Goal: Navigation & Orientation: Find specific page/section

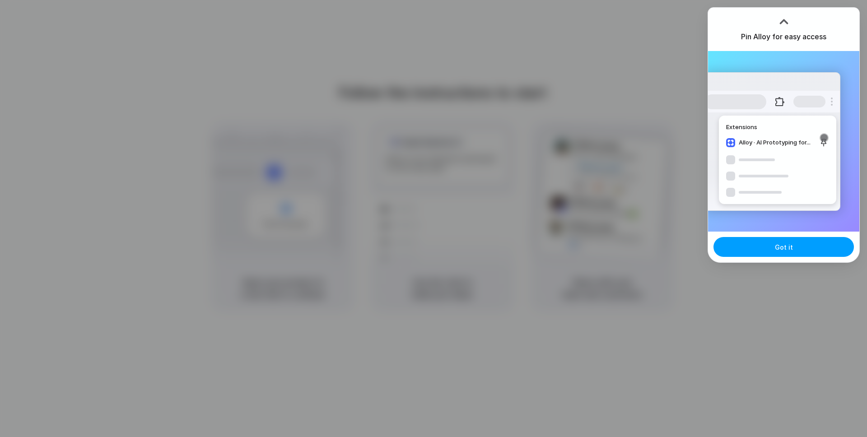
click at [800, 251] on button "Got it" at bounding box center [783, 247] width 140 height 20
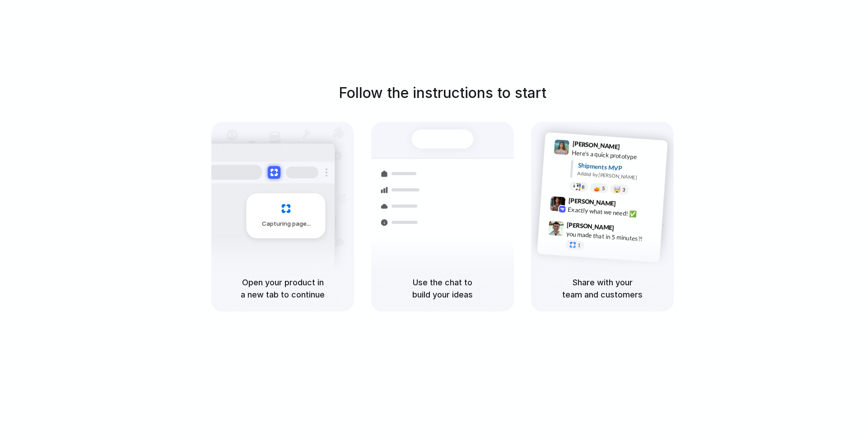
click at [433, 219] on div at bounding box center [433, 219] width 0 height 0
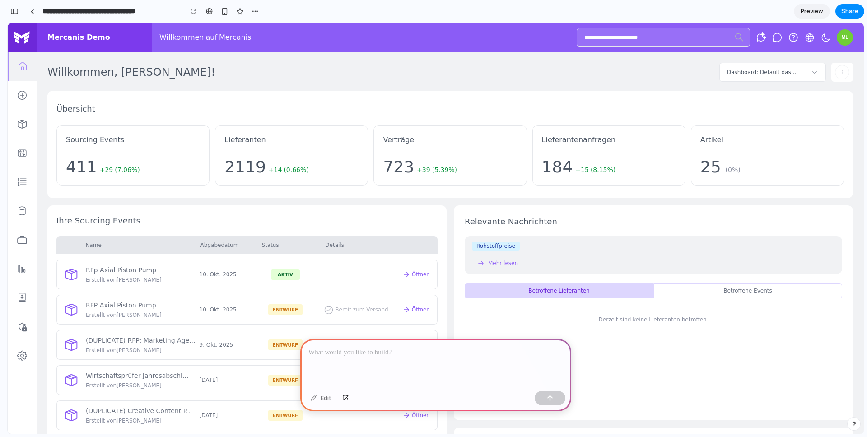
click at [109, 239] on th "Name" at bounding box center [124, 245] width 136 height 18
click at [418, 365] on div at bounding box center [435, 363] width 271 height 48
click at [707, 289] on div "Betroffene Events" at bounding box center [747, 290] width 177 height 7
click at [483, 268] on button "Mehr lesen" at bounding box center [497, 263] width 51 height 11
click at [845, 36] on img at bounding box center [845, 37] width 16 height 16
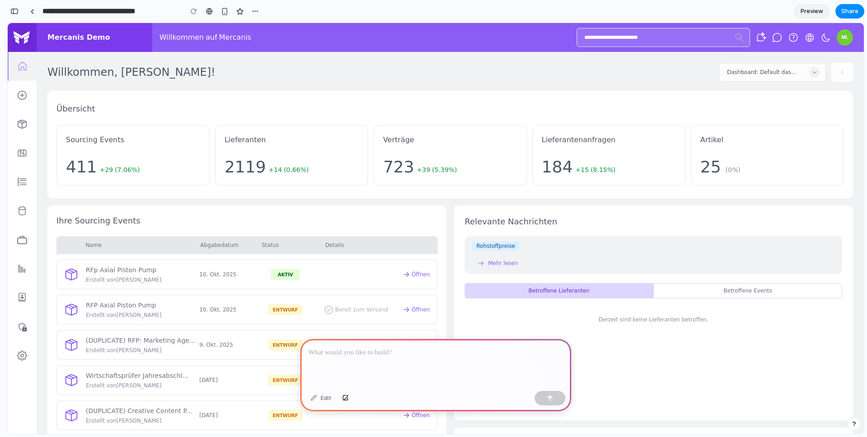
click at [817, 69] on icon at bounding box center [814, 72] width 7 height 7
click at [24, 364] on link at bounding box center [22, 355] width 29 height 29
click at [422, 366] on div at bounding box center [435, 363] width 271 height 48
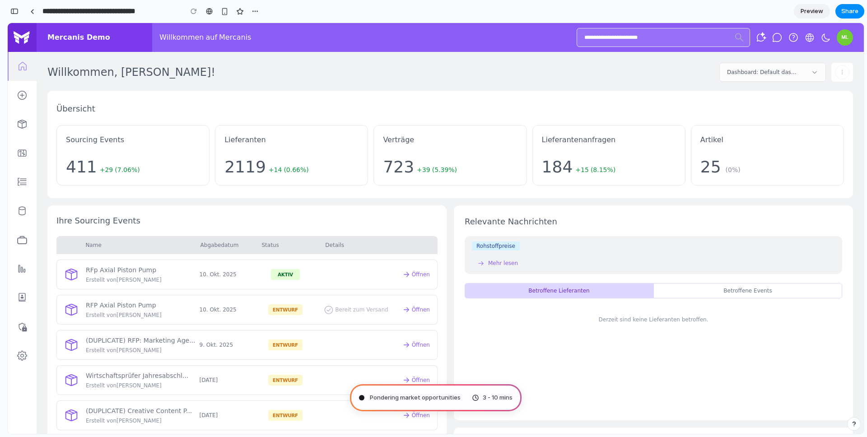
click at [772, 75] on div "Dashboard: Default dashboard" at bounding box center [762, 72] width 70 height 7
click at [815, 72] on icon at bounding box center [814, 72] width 7 height 7
drag, startPoint x: 815, startPoint y: 72, endPoint x: 810, endPoint y: 55, distance: 17.9
click at [815, 72] on icon at bounding box center [814, 72] width 4 height 2
type input "**********"
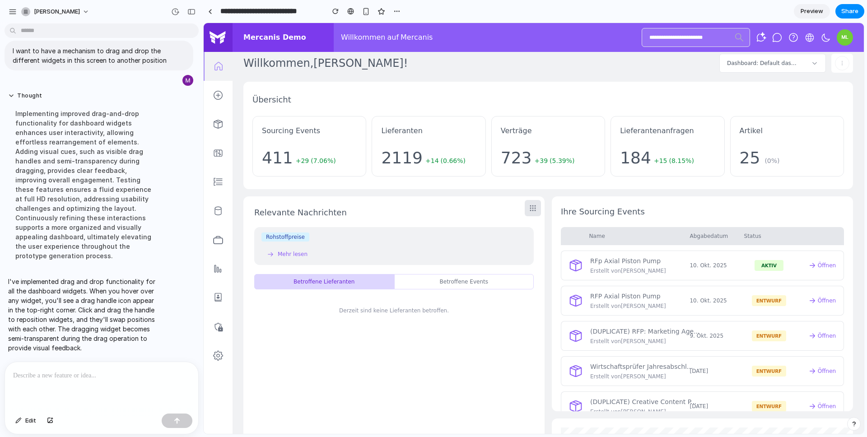
scroll to position [22, 0]
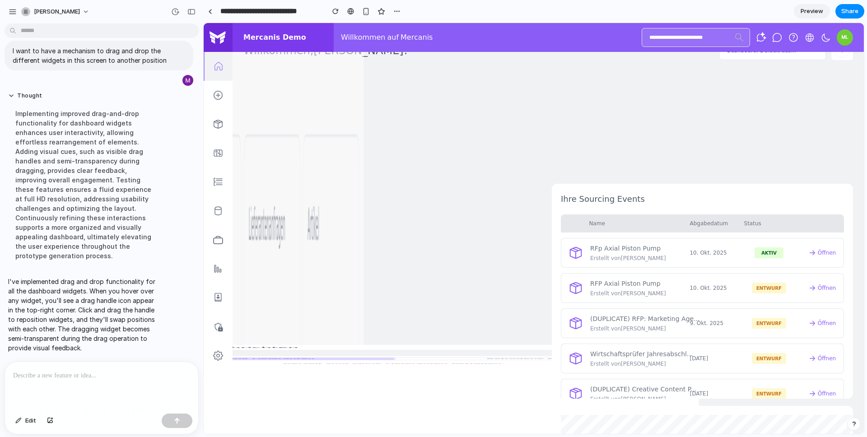
drag, startPoint x: 833, startPoint y: 90, endPoint x: 502, endPoint y: 212, distance: 352.7
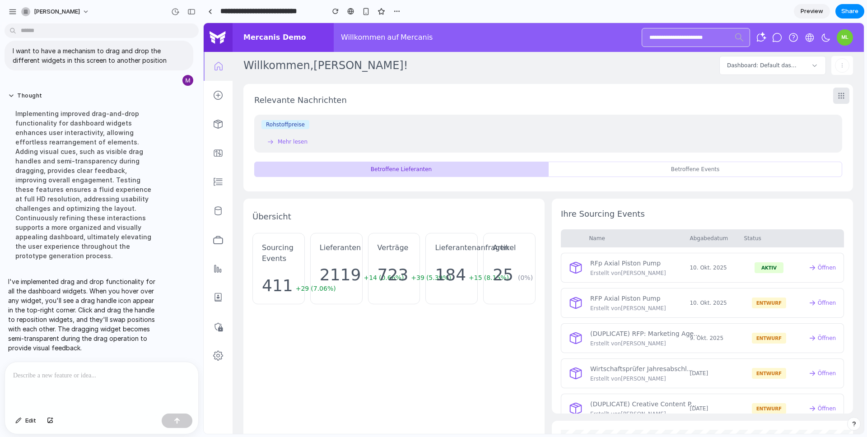
scroll to position [0, 0]
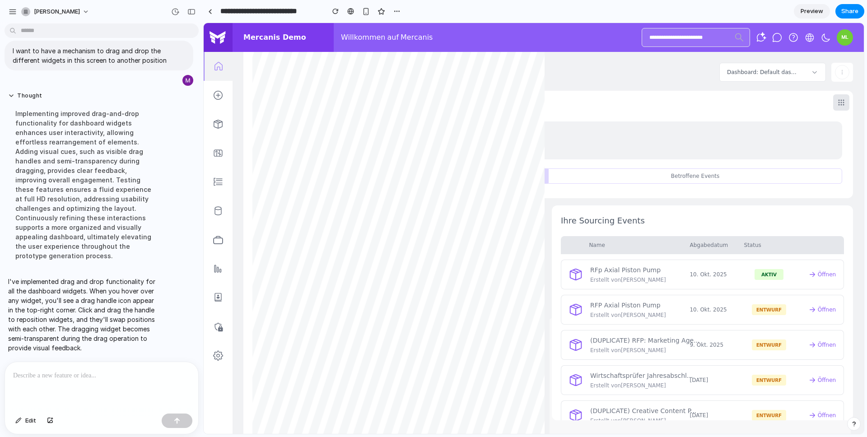
drag, startPoint x: 537, startPoint y: 211, endPoint x: 843, endPoint y: 102, distance: 325.2
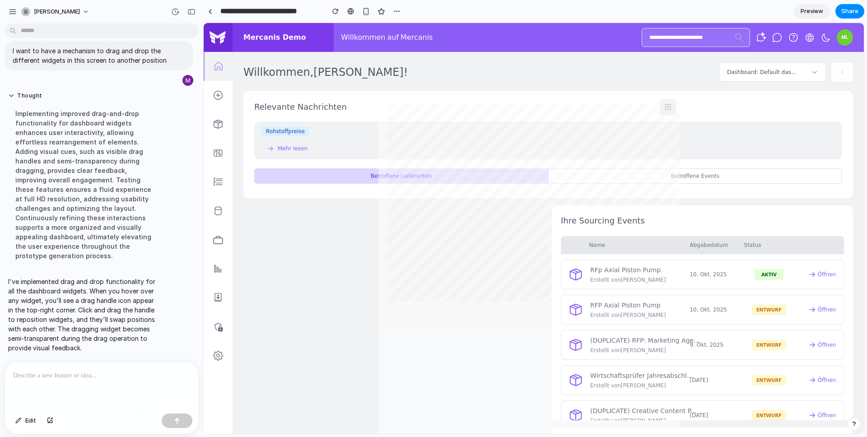
drag, startPoint x: 533, startPoint y: 210, endPoint x: 667, endPoint y: 101, distance: 172.3
click at [667, 101] on div at bounding box center [668, 107] width 16 height 16
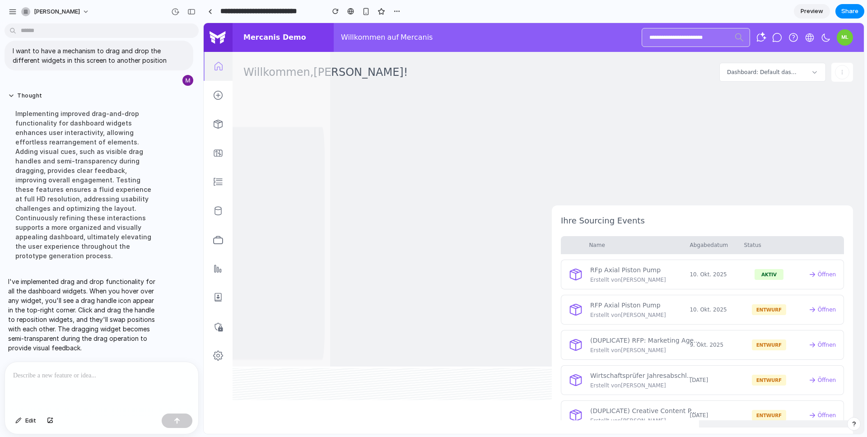
drag, startPoint x: 841, startPoint y: 99, endPoint x: 472, endPoint y: 223, distance: 389.5
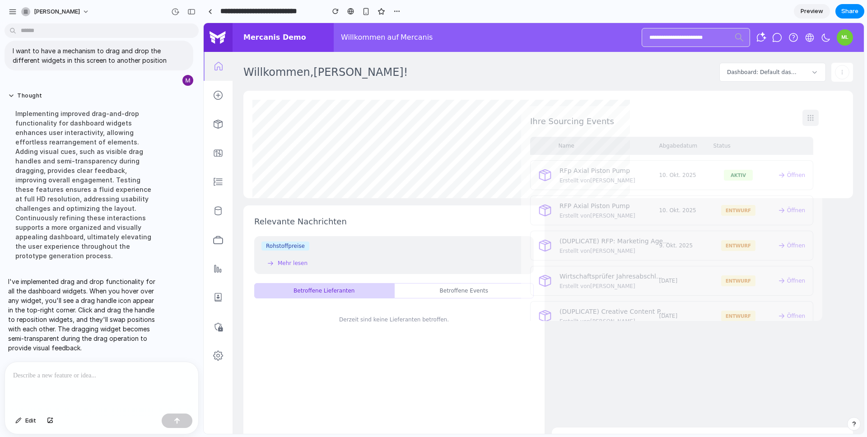
drag, startPoint x: 836, startPoint y: 197, endPoint x: 809, endPoint y: 112, distance: 88.7
click at [809, 113] on icon at bounding box center [810, 117] width 9 height 9
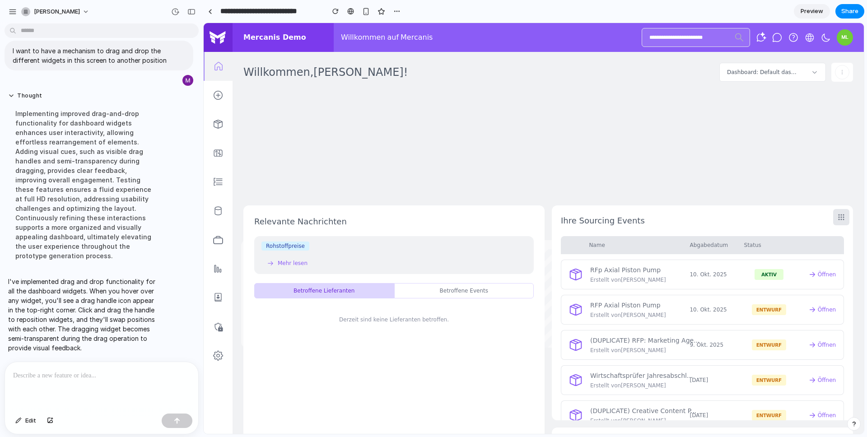
drag, startPoint x: 838, startPoint y: 100, endPoint x: 837, endPoint y: 250, distance: 149.5
click at [837, 250] on div "Relevante Nachrichten Rohstoffpreise Mehr lesen Betroffene Lieferanten Betroffe…" at bounding box center [548, 259] width 610 height 337
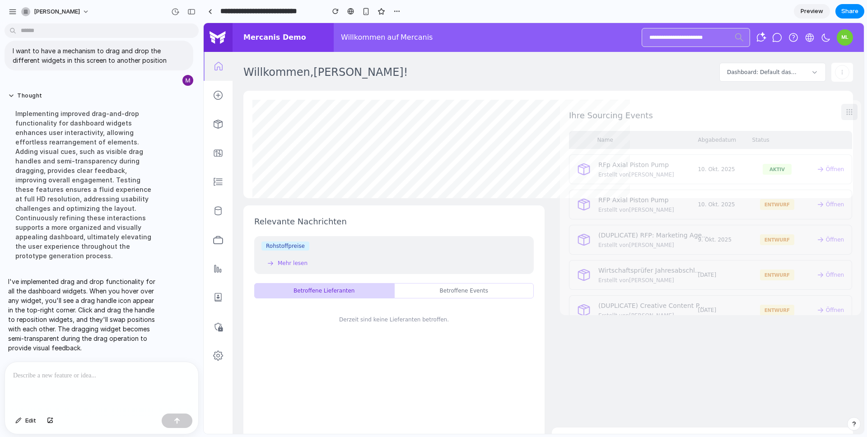
drag, startPoint x: 844, startPoint y: 214, endPoint x: 852, endPoint y: 110, distance: 105.1
click at [852, 110] on circle at bounding box center [851, 109] width 1 height 1
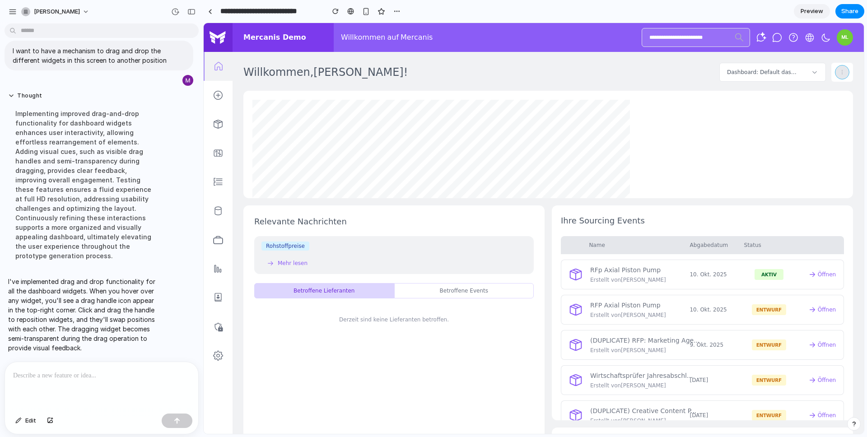
click at [843, 77] on button "button" at bounding box center [842, 72] width 14 height 14
click at [818, 71] on button at bounding box center [814, 72] width 11 height 11
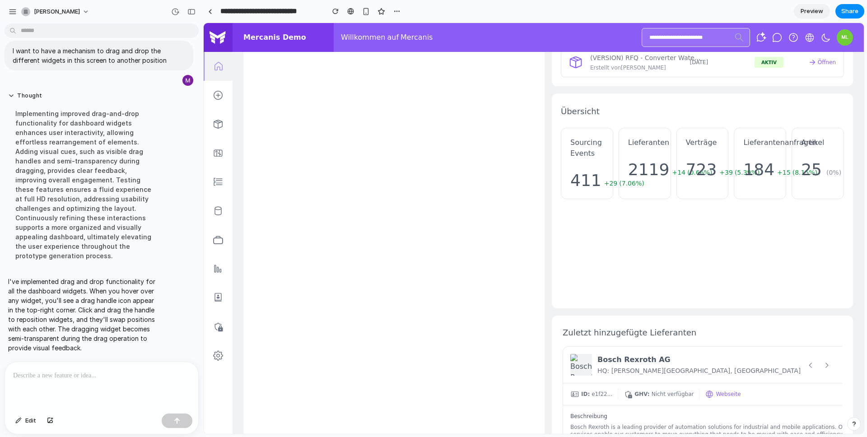
scroll to position [442, 0]
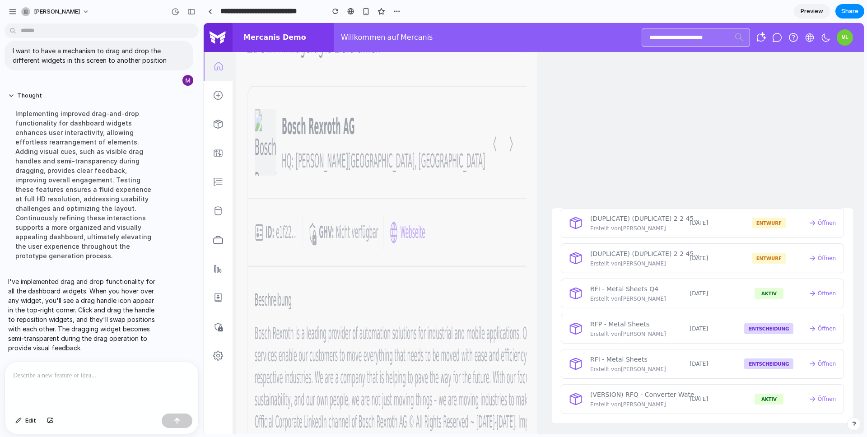
drag, startPoint x: 842, startPoint y: 224, endPoint x: 527, endPoint y: 230, distance: 314.8
click at [527, 230] on div "Zuletzt hinzugefügte Lieferanten Bosch Rexroth AG HQ: Lohr am Main, DE ID: e1f2…" at bounding box center [386, 320] width 301 height 659
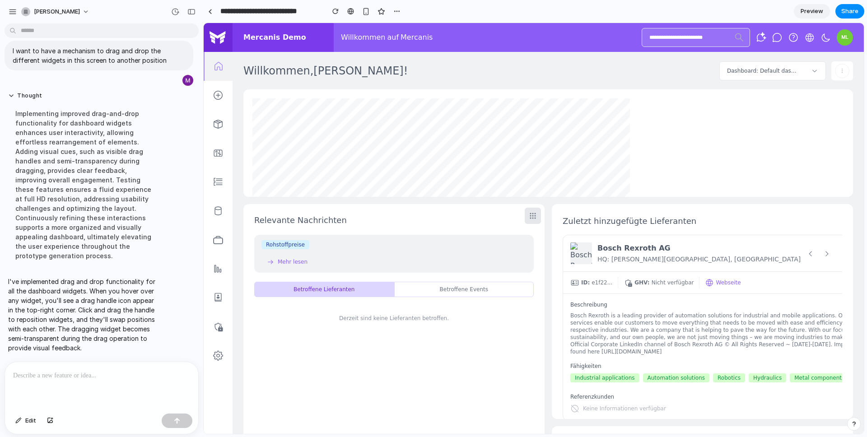
scroll to position [0, 0]
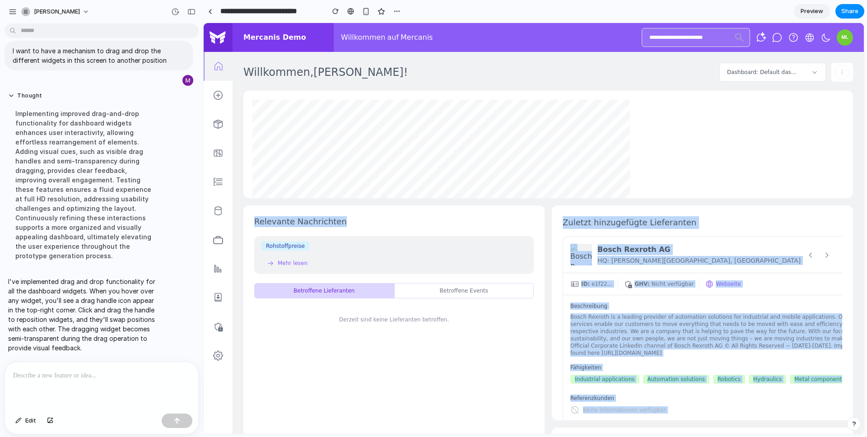
drag, startPoint x: 541, startPoint y: 218, endPoint x: 541, endPoint y: 201, distance: 16.7
click at [541, 201] on div "Zuletzt hinzugefügte Lieferanten Bosch Rexroth AG HQ: Lohr am Main, DE ID: e1f2…" at bounding box center [548, 259] width 610 height 337
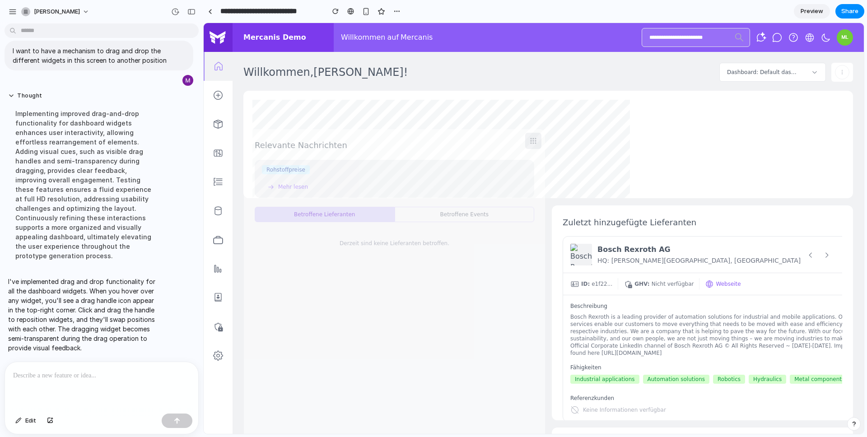
drag, startPoint x: 535, startPoint y: 214, endPoint x: 535, endPoint y: 137, distance: 76.8
click at [535, 137] on icon at bounding box center [533, 140] width 9 height 9
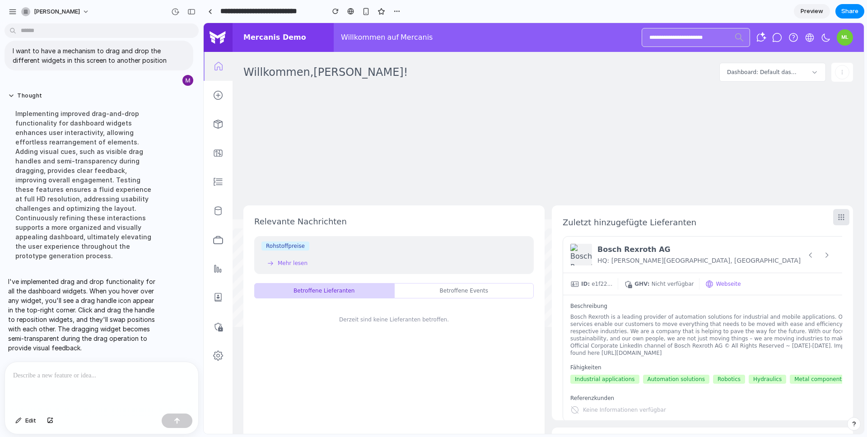
drag, startPoint x: 838, startPoint y: 113, endPoint x: 799, endPoint y: 232, distance: 124.9
click at [799, 232] on div "Zuletzt hinzugefügte Lieferanten Bosch Rexroth AG HQ: Lohr am Main, DE ID: e1f2…" at bounding box center [548, 259] width 610 height 337
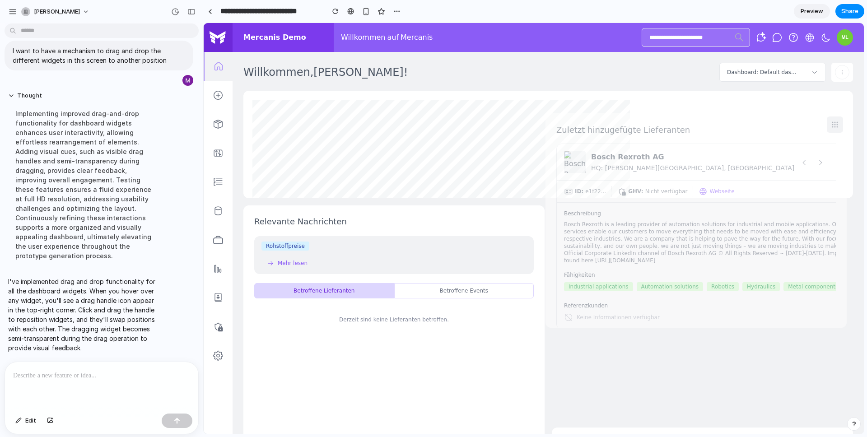
drag, startPoint x: 842, startPoint y: 216, endPoint x: 836, endPoint y: 124, distance: 92.8
click at [836, 124] on icon at bounding box center [834, 124] width 9 height 9
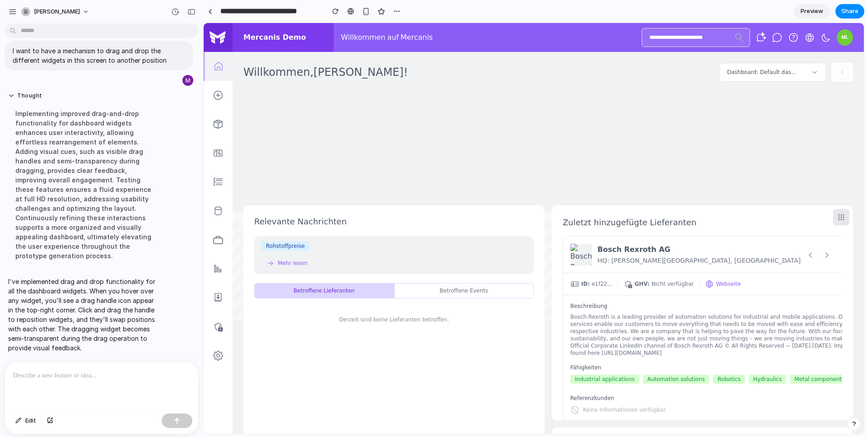
drag, startPoint x: 839, startPoint y: 102, endPoint x: 806, endPoint y: 223, distance: 126.1
click at [806, 223] on div "Zuletzt hinzugefügte Lieferanten Bosch Rexroth AG HQ: Lohr am Main, DE ID: e1f2…" at bounding box center [548, 259] width 610 height 337
